Goal: Navigation & Orientation: Find specific page/section

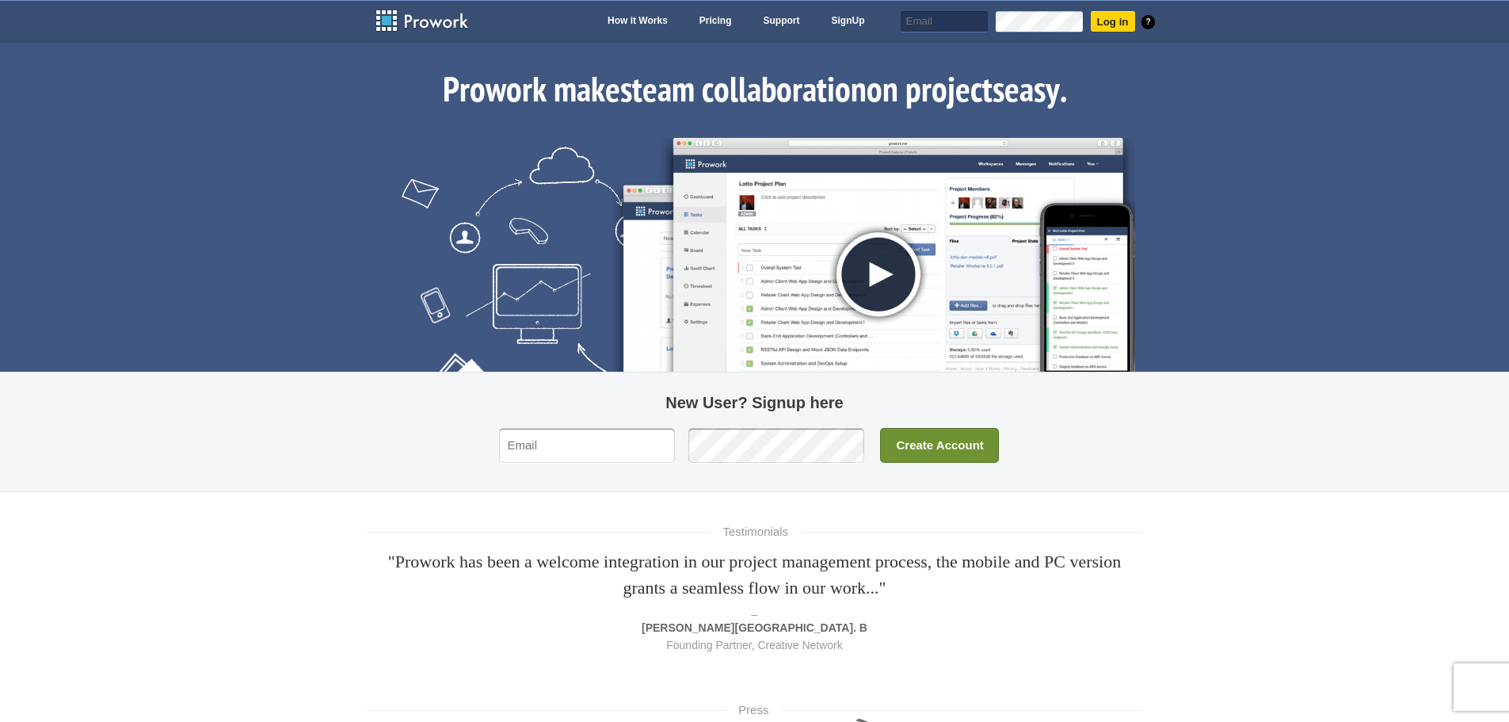
click at [885, 272] on img at bounding box center [873, 266] width 523 height 257
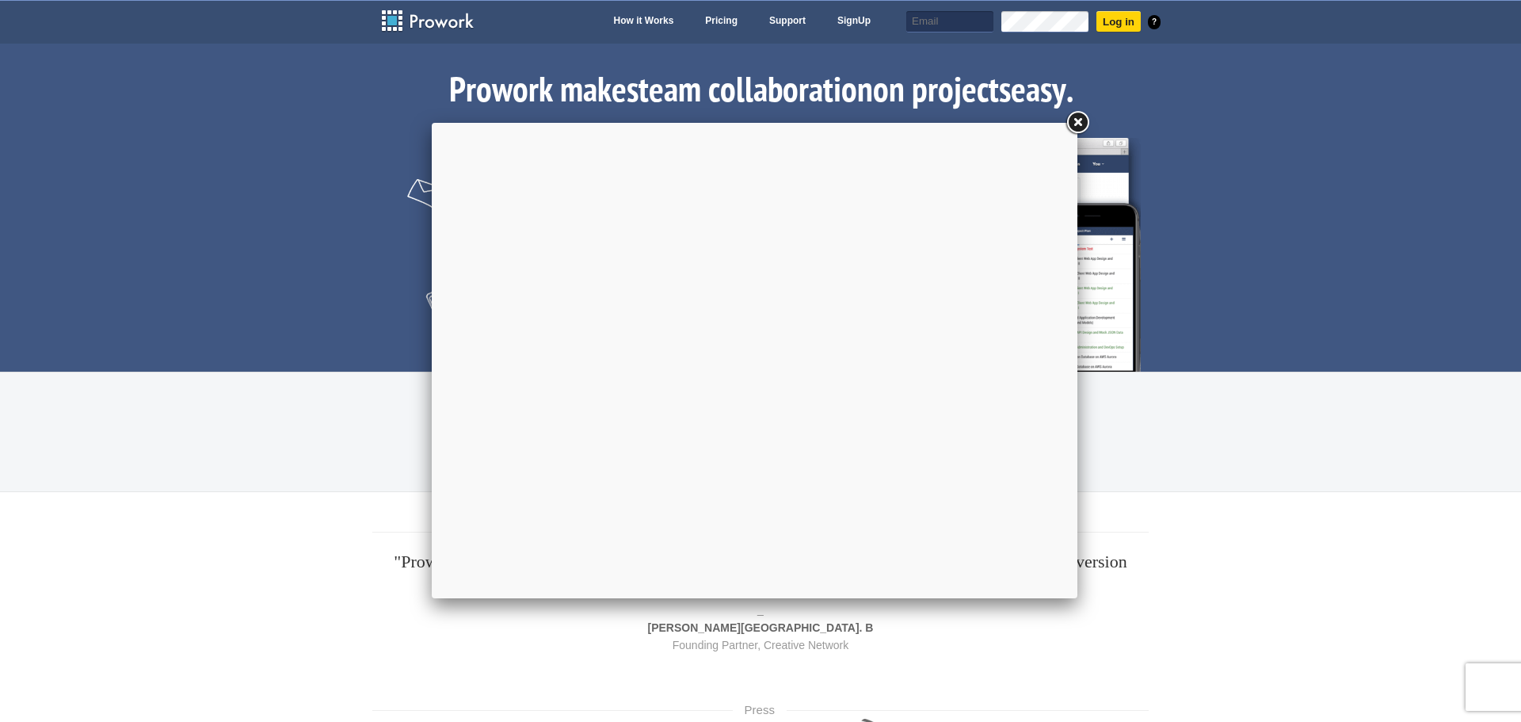
click at [1083, 122] on link at bounding box center [1077, 123] width 29 height 29
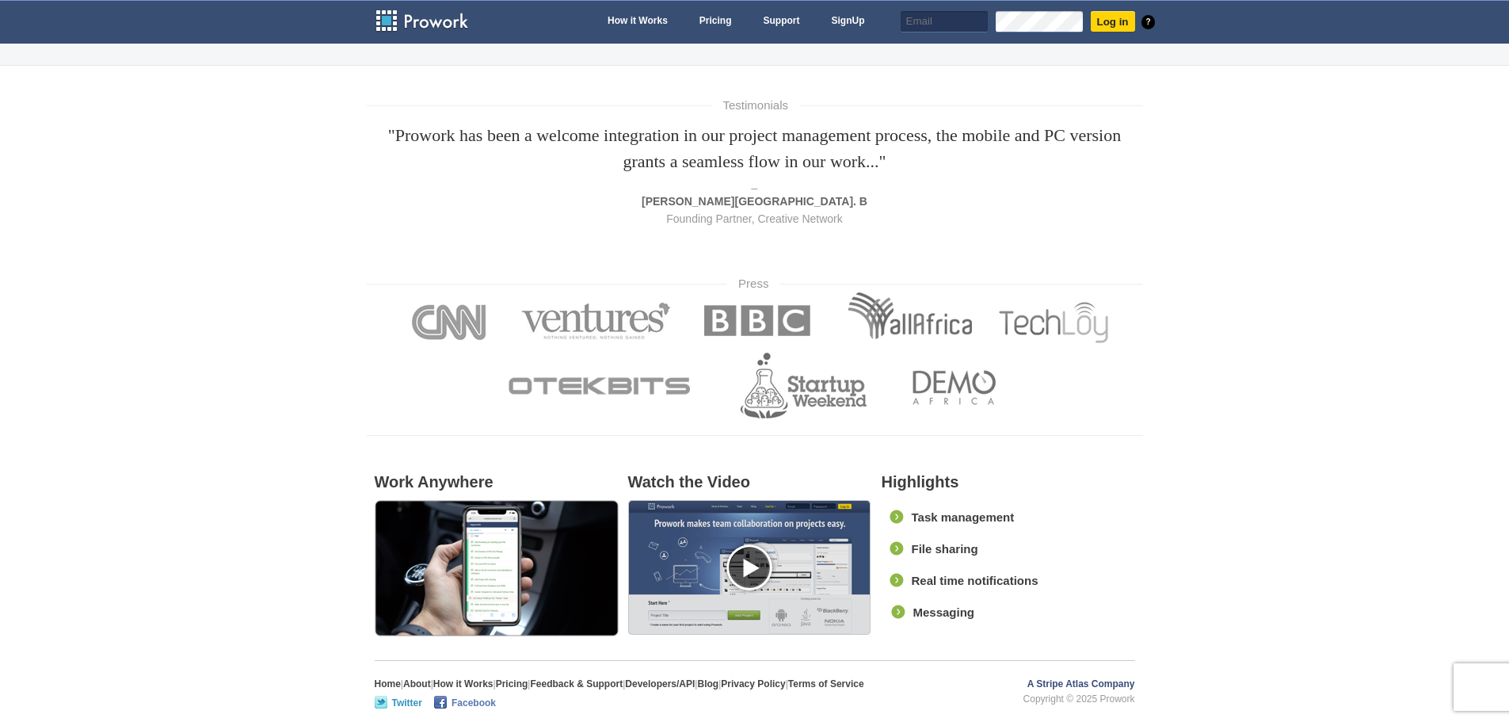
scroll to position [428, 0]
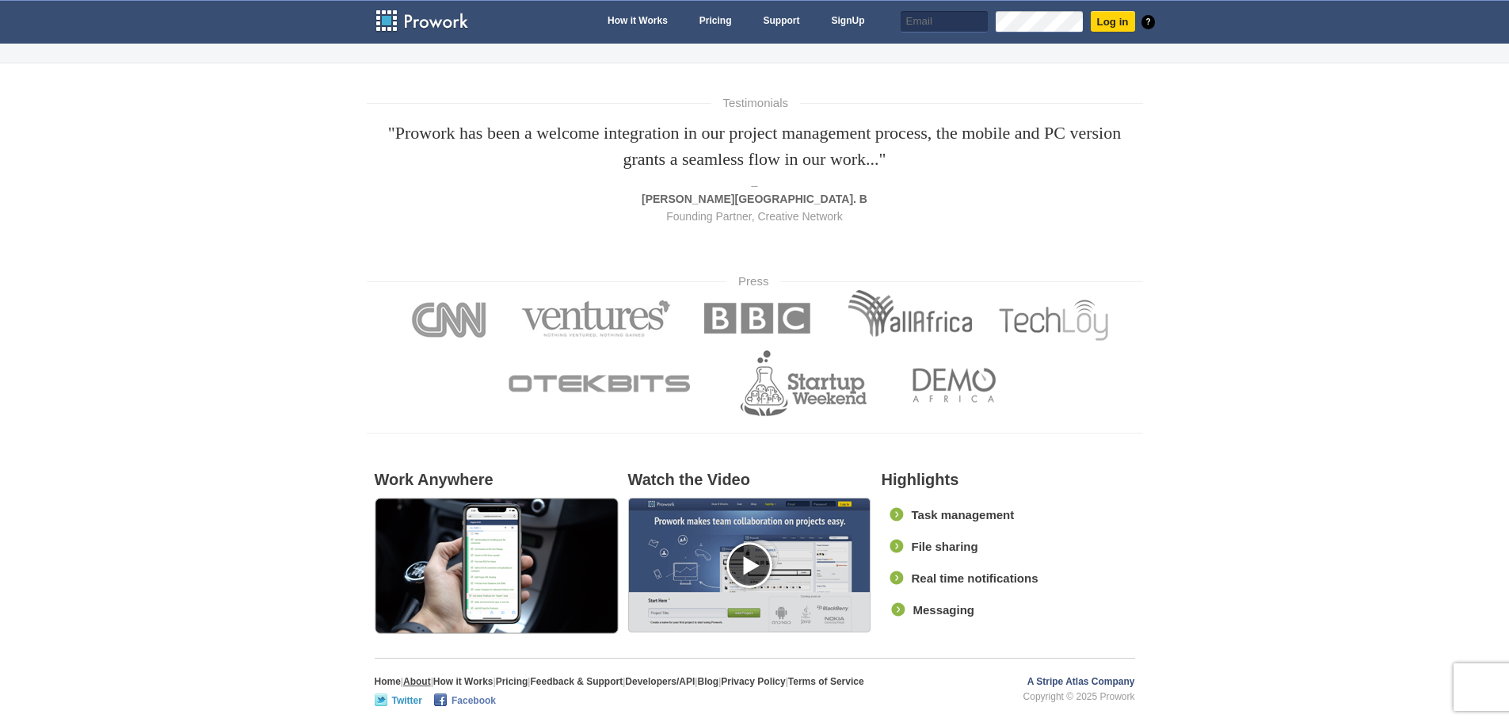
click at [426, 678] on link "About" at bounding box center [417, 681] width 28 height 11
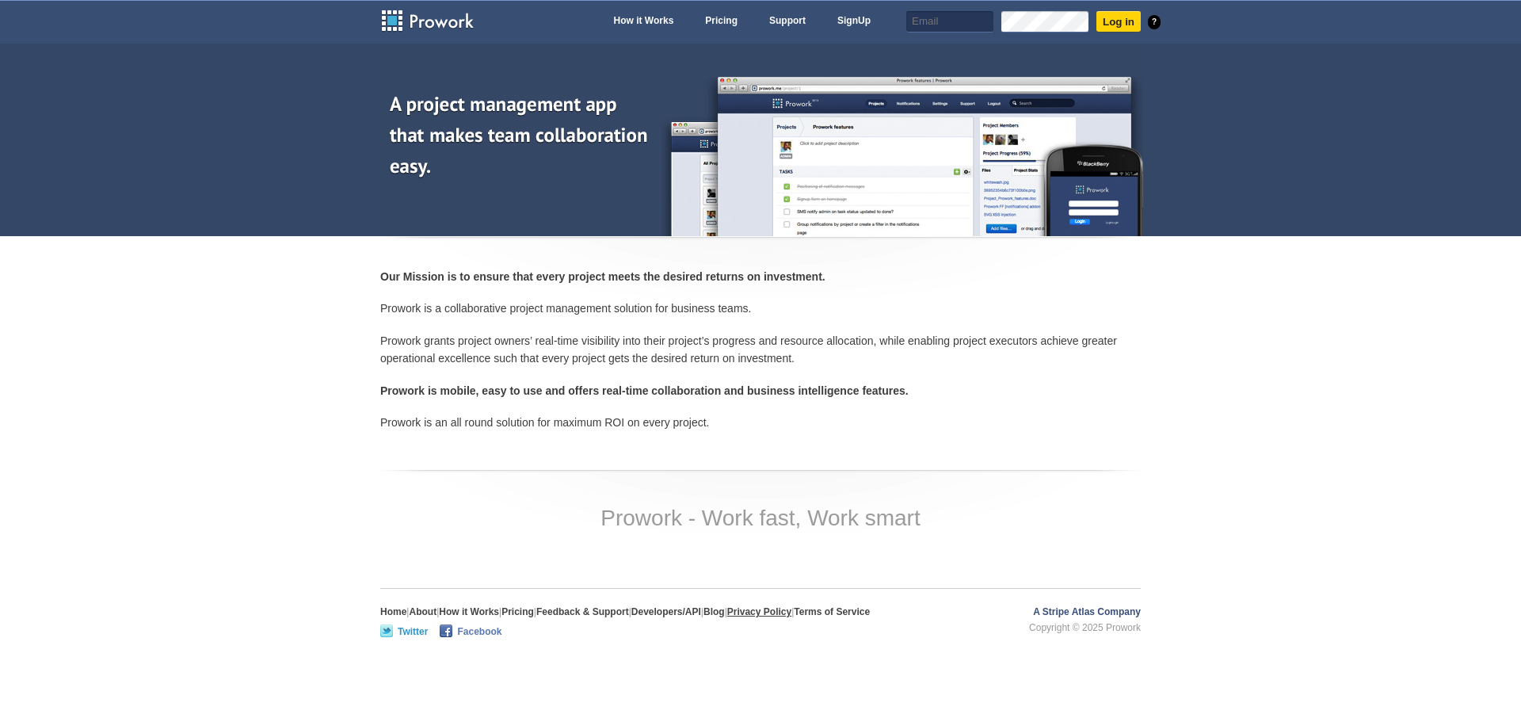
click at [791, 613] on link "Privacy Policy" at bounding box center [759, 611] width 64 height 11
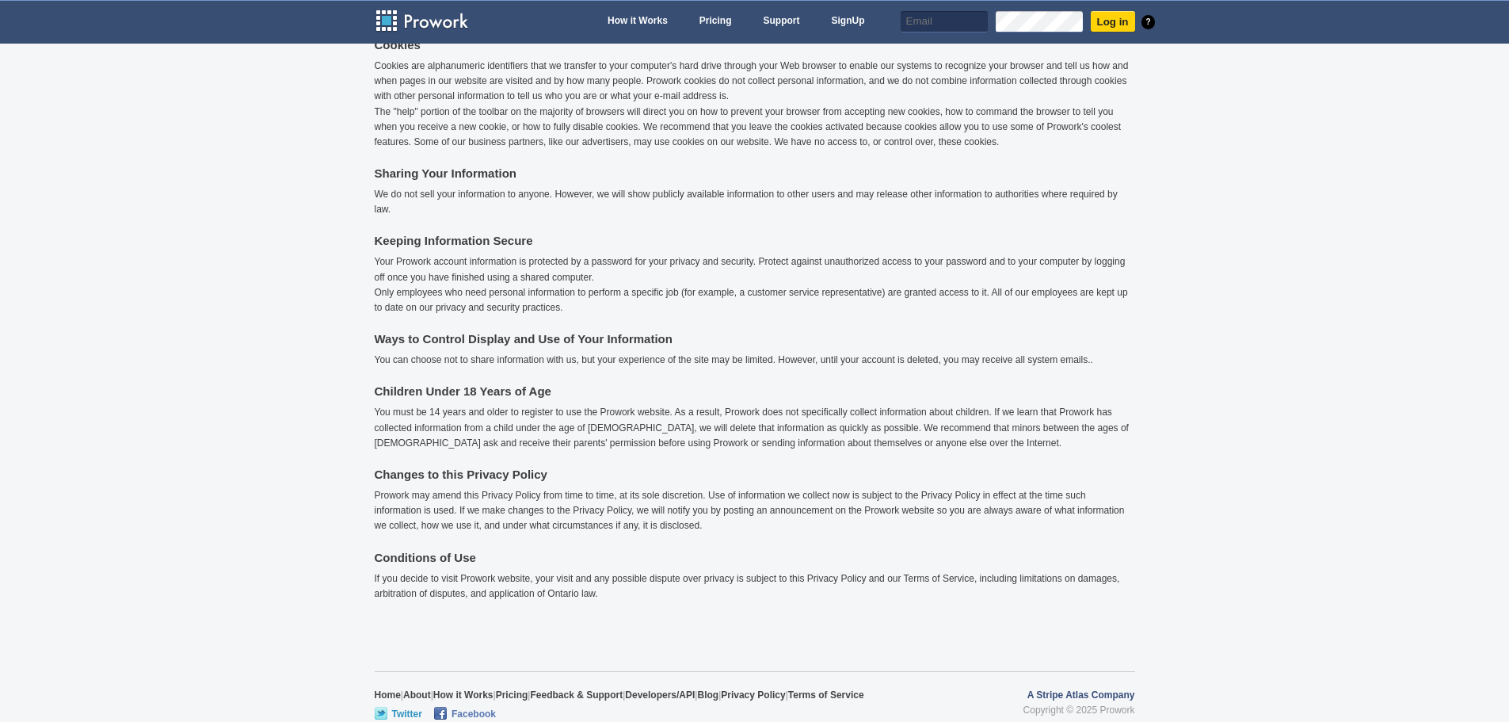
scroll to position [482, 0]
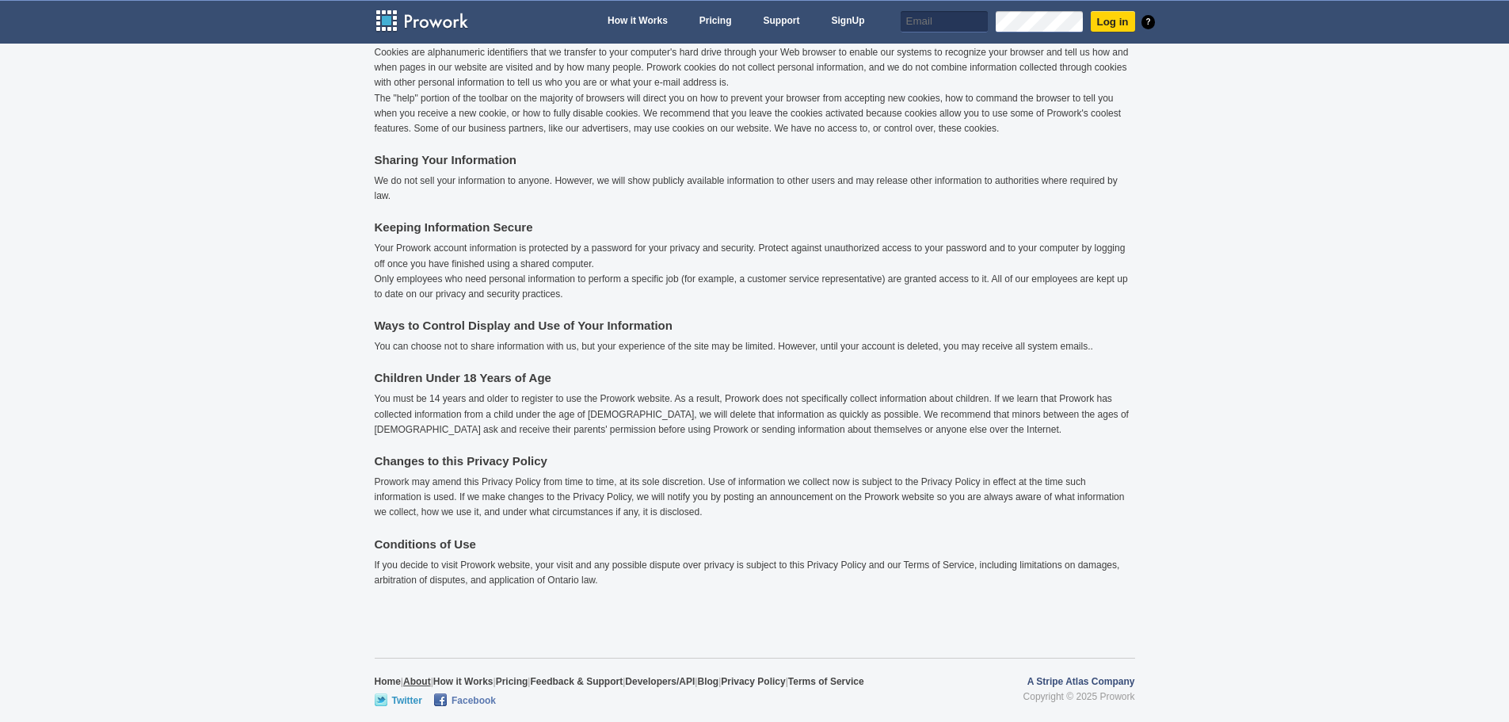
click at [423, 679] on link "About" at bounding box center [417, 681] width 28 height 11
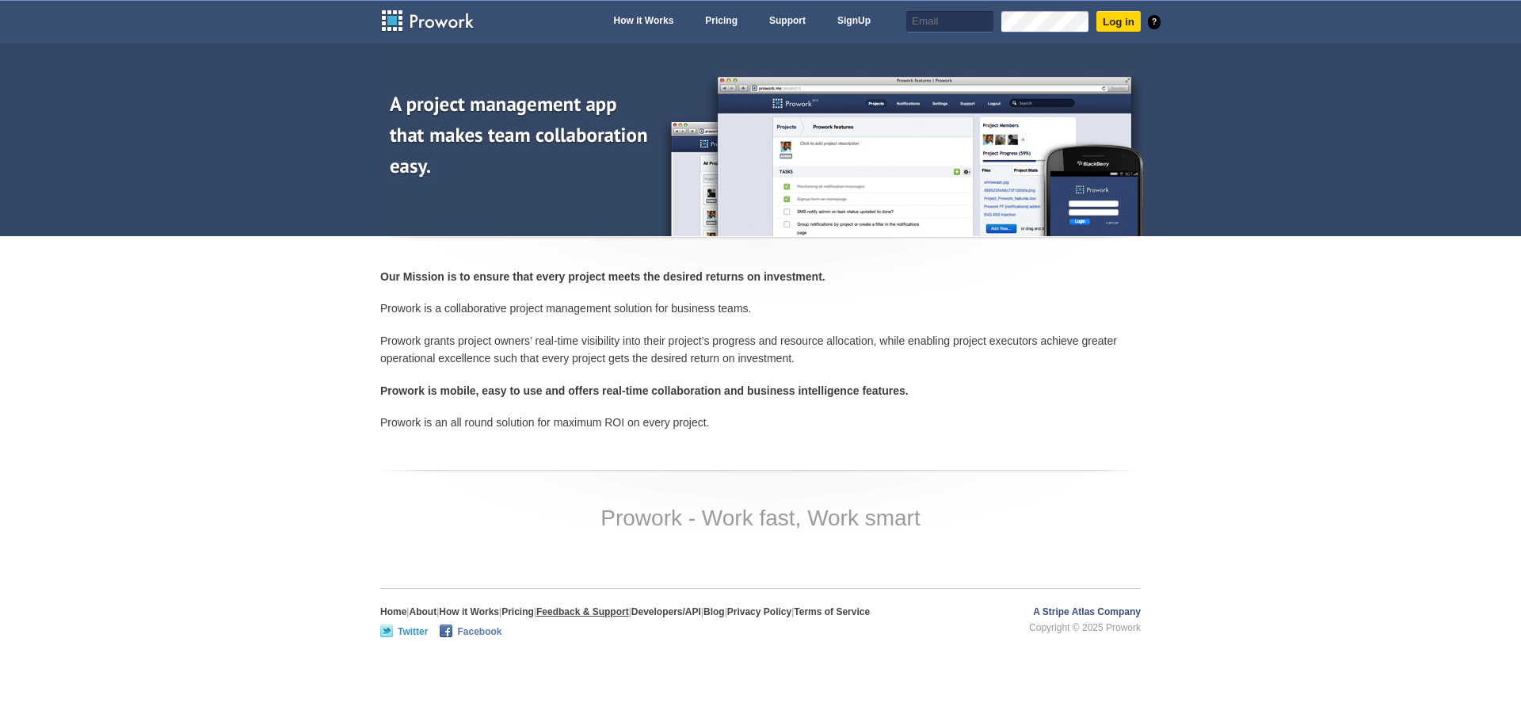
click at [587, 609] on link "Feedback & Support" at bounding box center [582, 611] width 93 height 11
click at [495, 632] on link "Facebook" at bounding box center [471, 630] width 62 height 13
